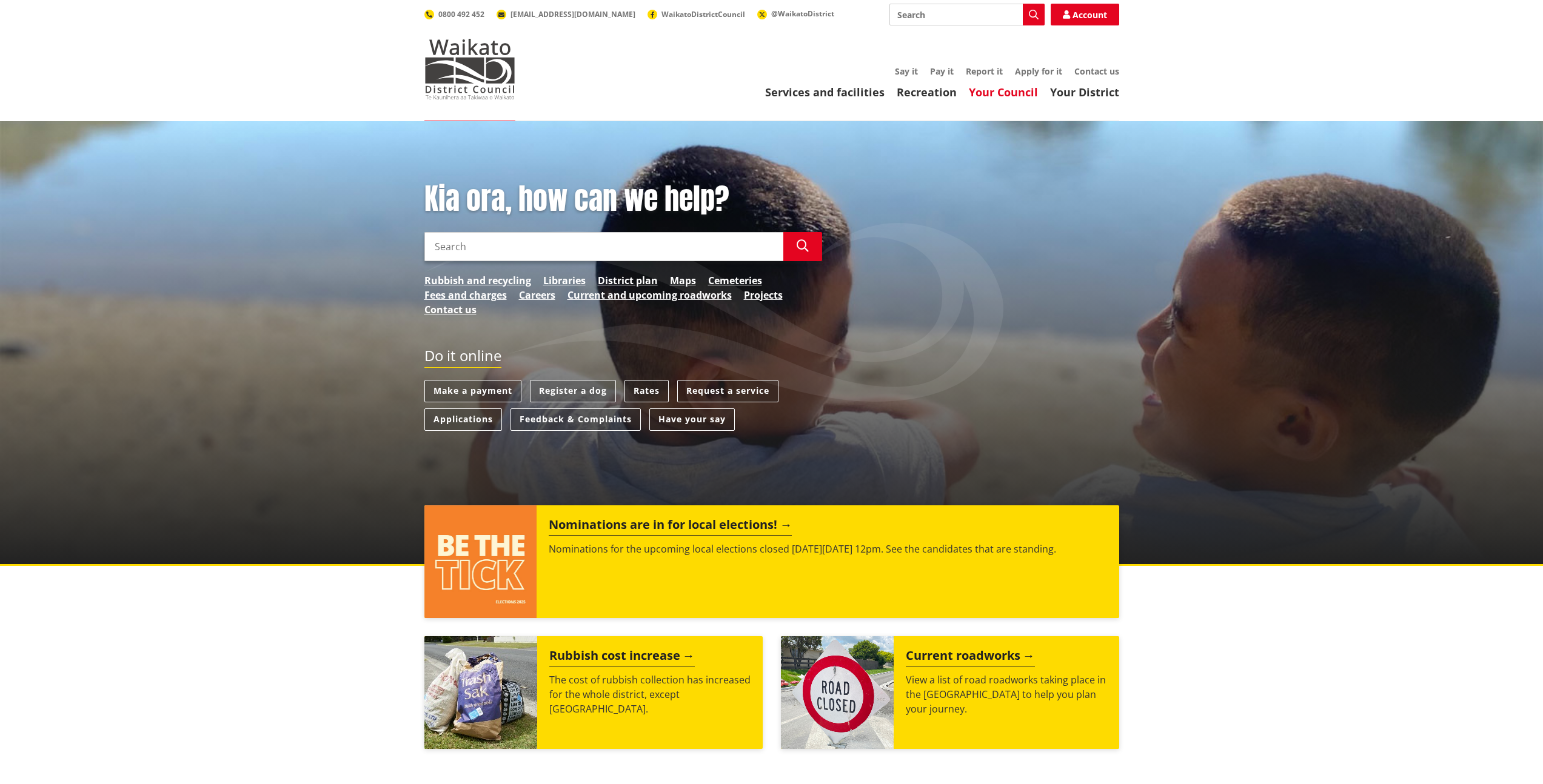
click at [1012, 94] on link "Your Council" at bounding box center [1003, 91] width 69 height 15
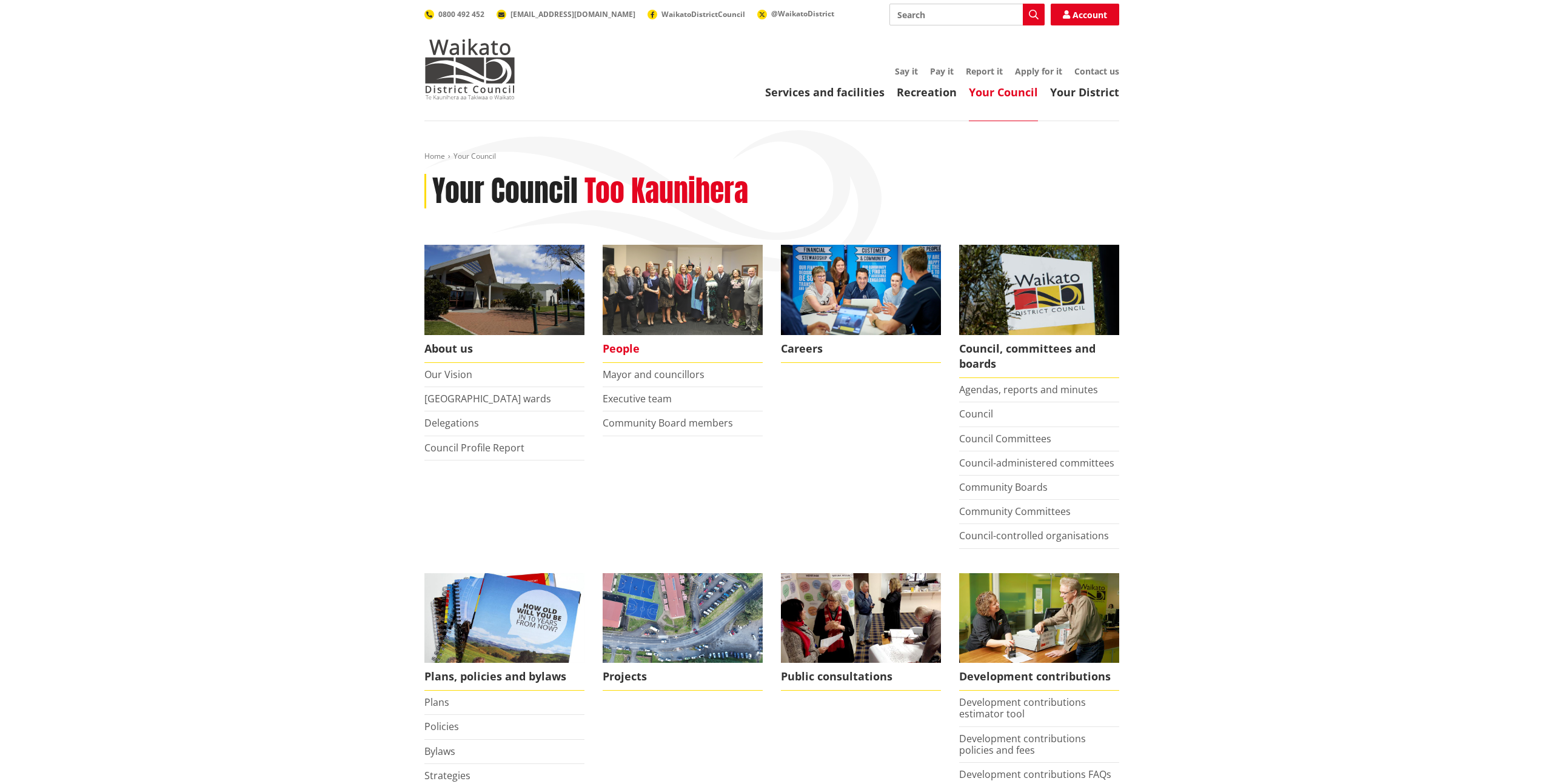
click at [624, 347] on span "People" at bounding box center [682, 349] width 160 height 28
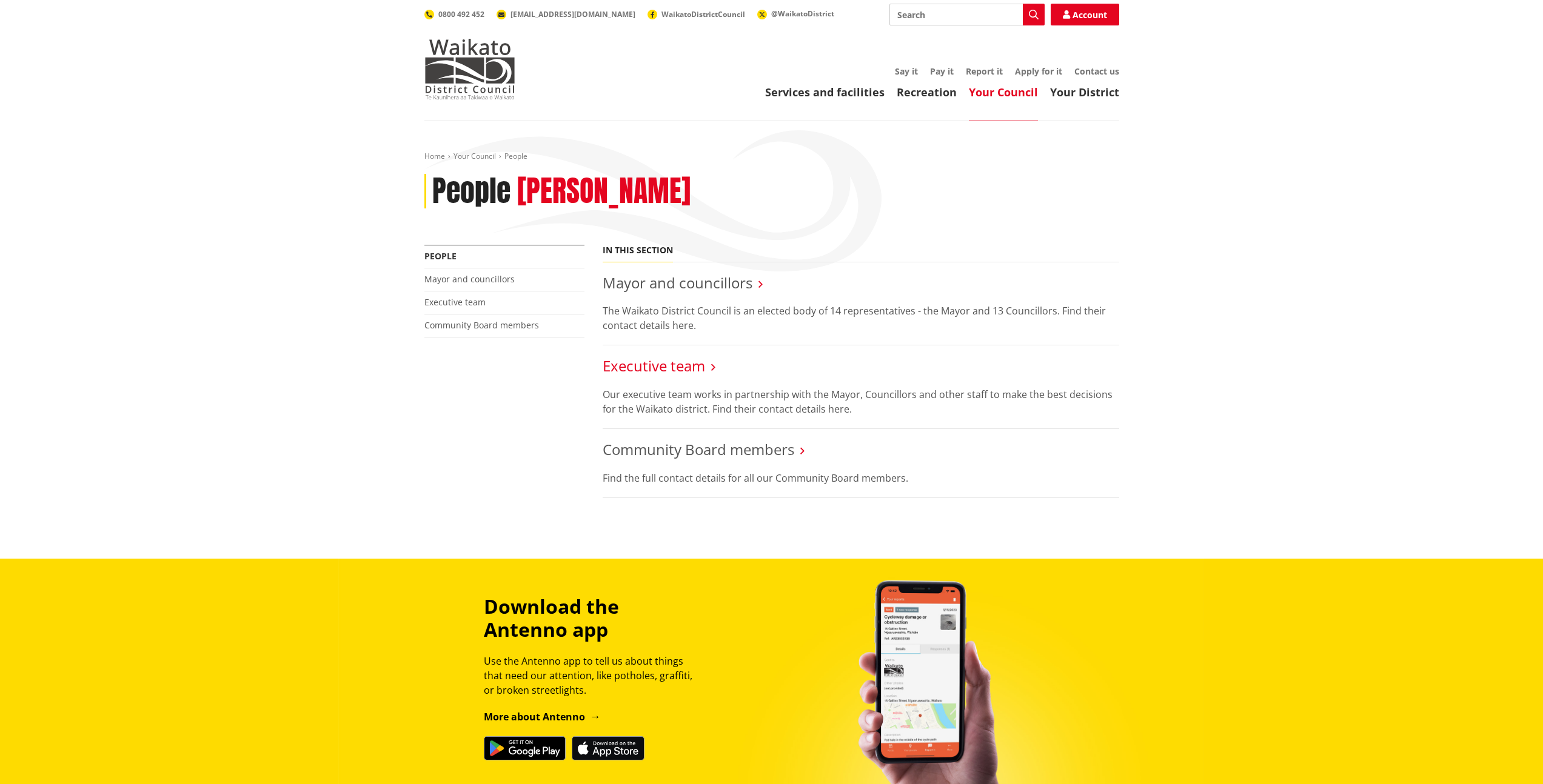
click at [656, 366] on link "Executive team" at bounding box center [654, 366] width 103 height 20
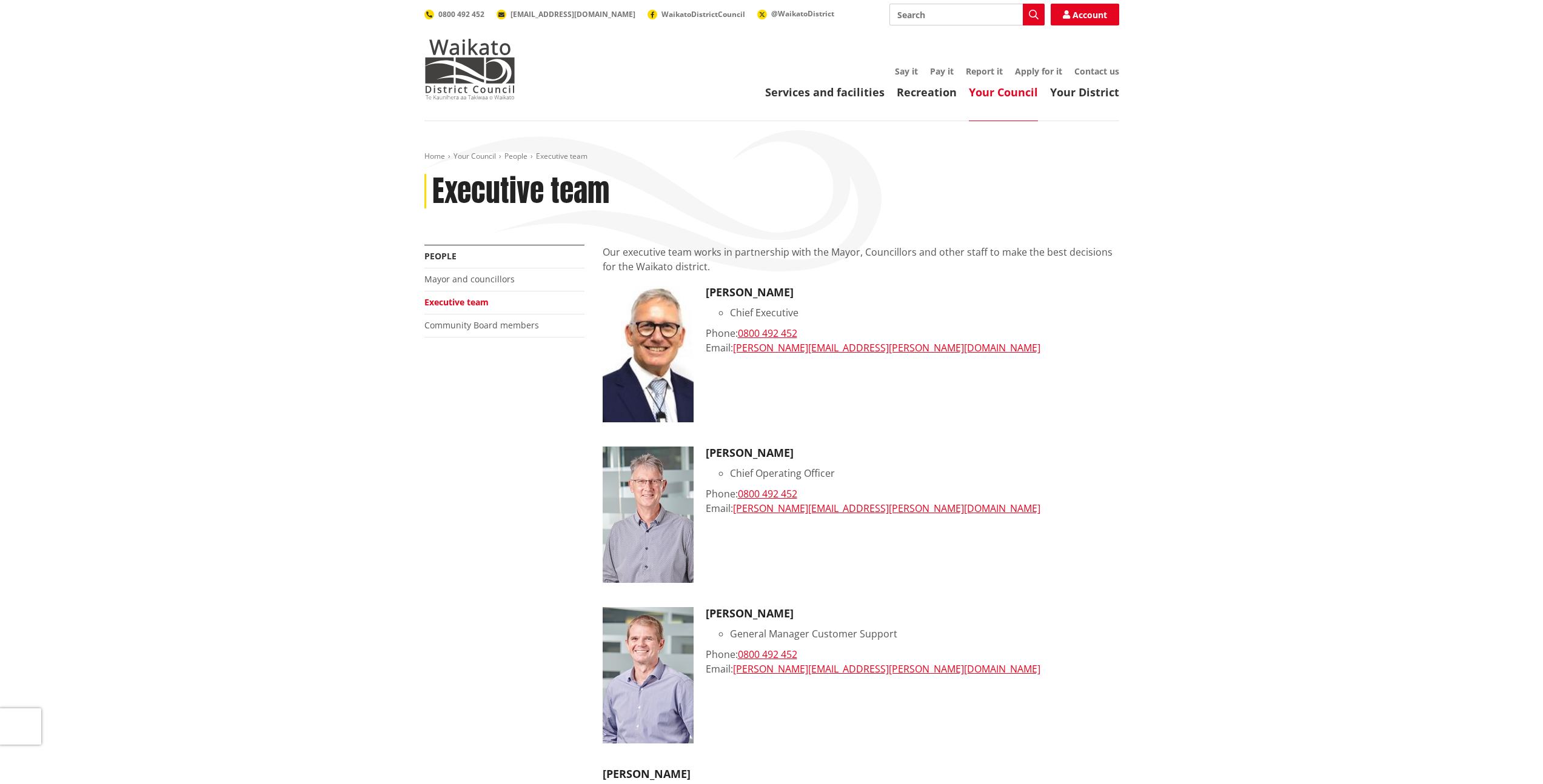
click at [928, 12] on input "Search" at bounding box center [967, 14] width 155 height 21
type input "[PERSON_NAME]"
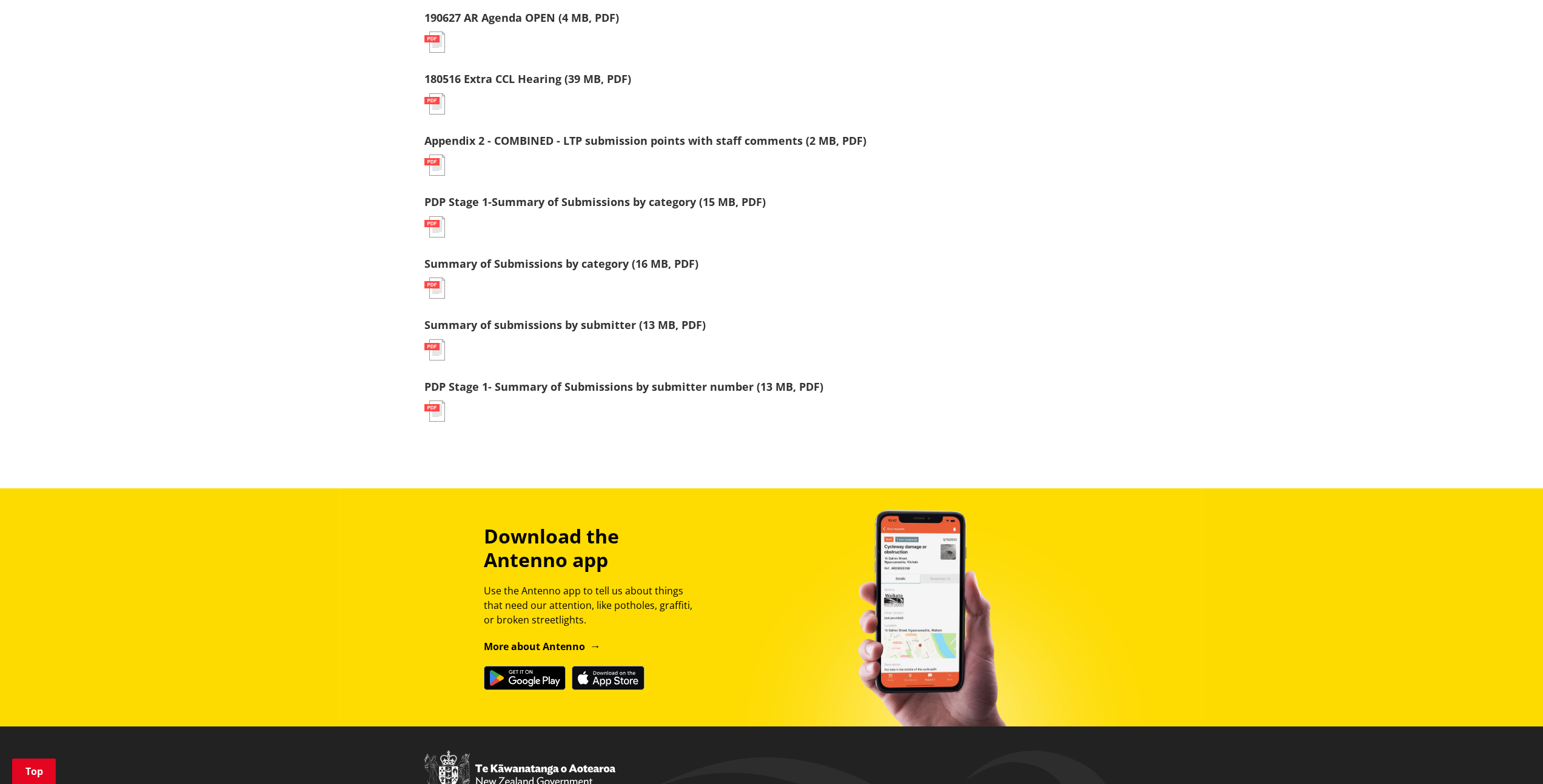
scroll to position [1211, 0]
